Goal: Task Accomplishment & Management: Manage account settings

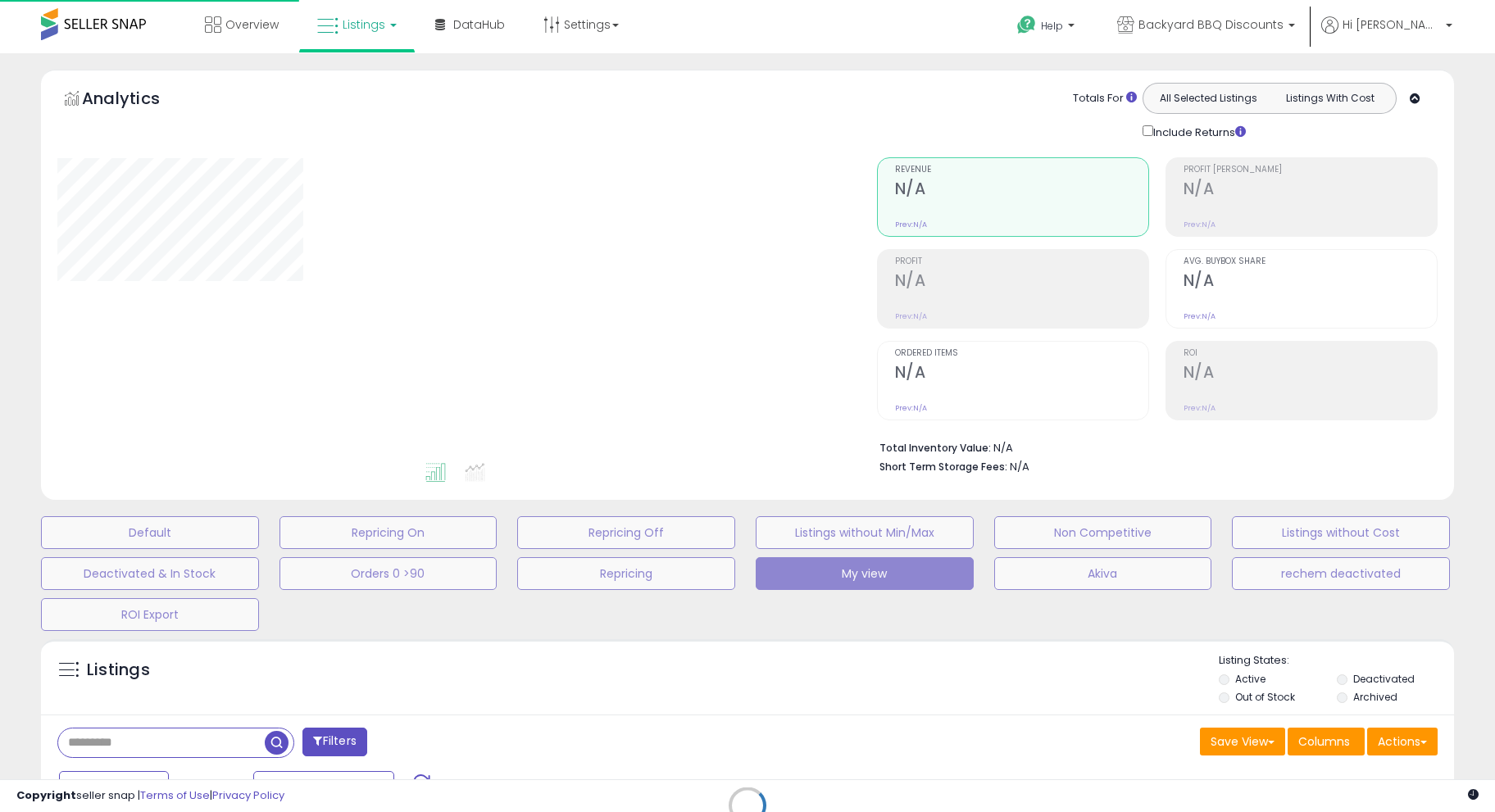
click at [348, 30] on span "Listings" at bounding box center [363, 24] width 42 height 16
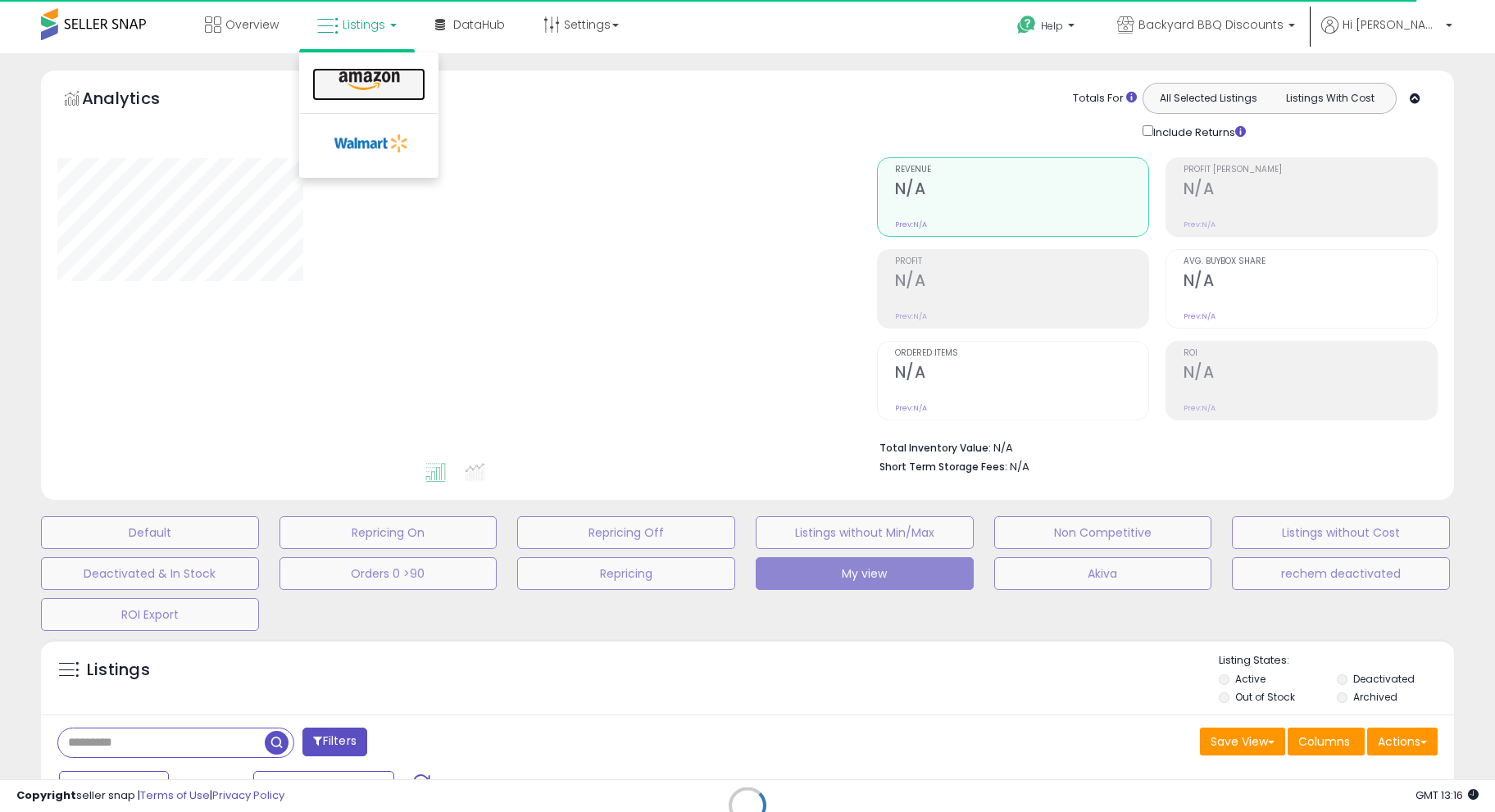
click at [343, 83] on icon at bounding box center [369, 81] width 71 height 21
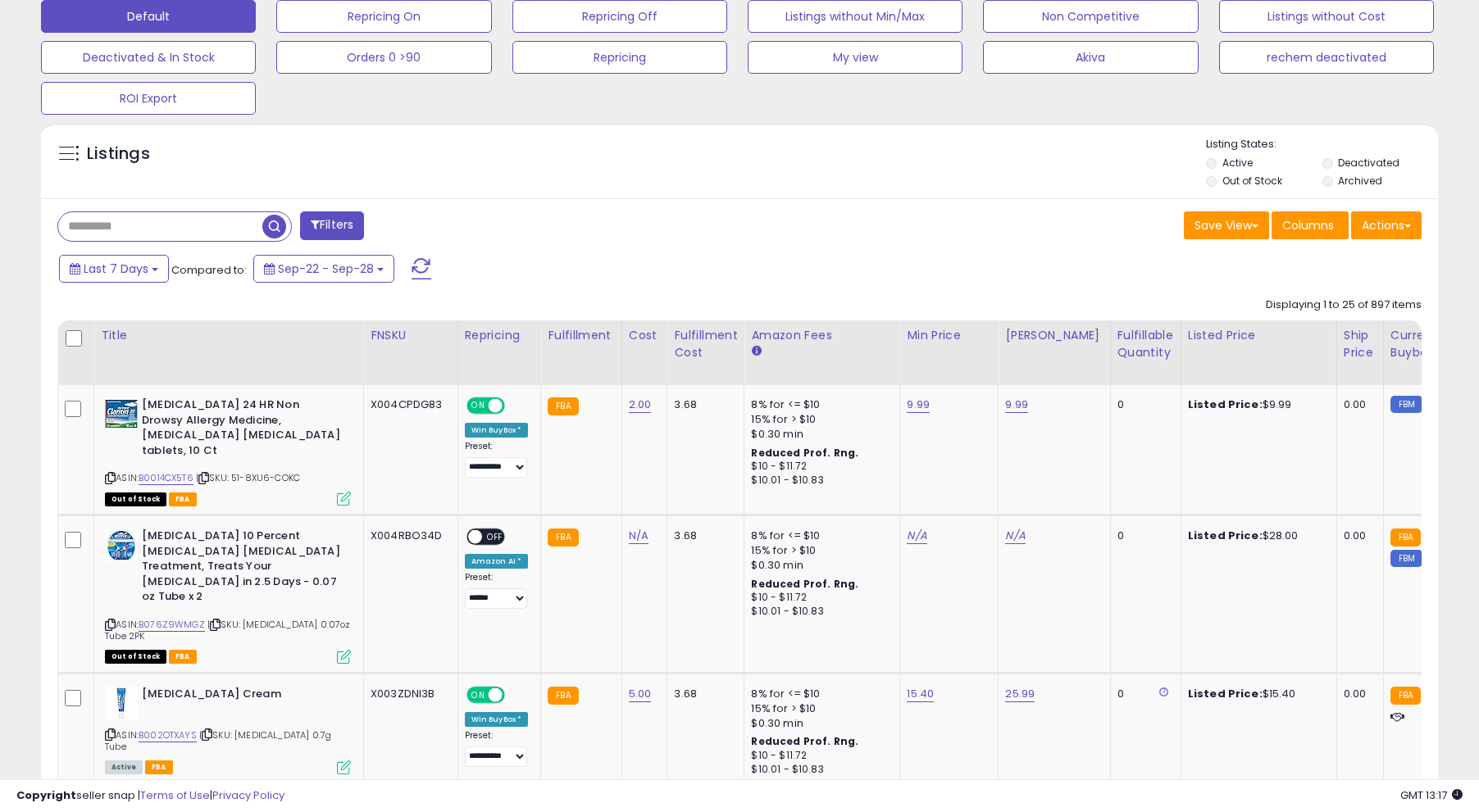
scroll to position [557, 0]
